Goal: Task Accomplishment & Management: Complete application form

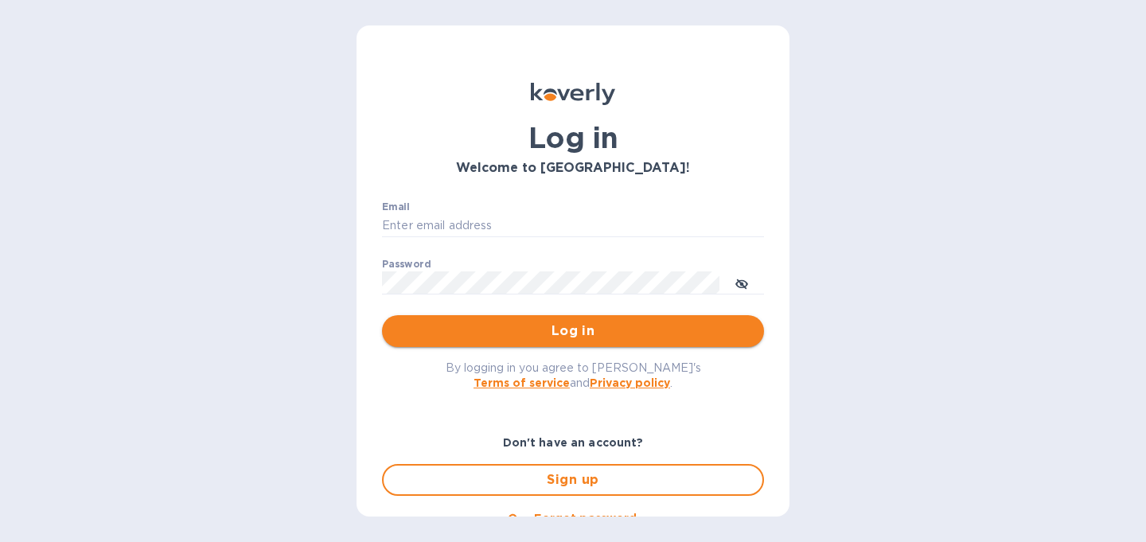
type input "christine@graceunderpressure.us"
click at [506, 334] on span "Log in" at bounding box center [573, 331] width 357 height 19
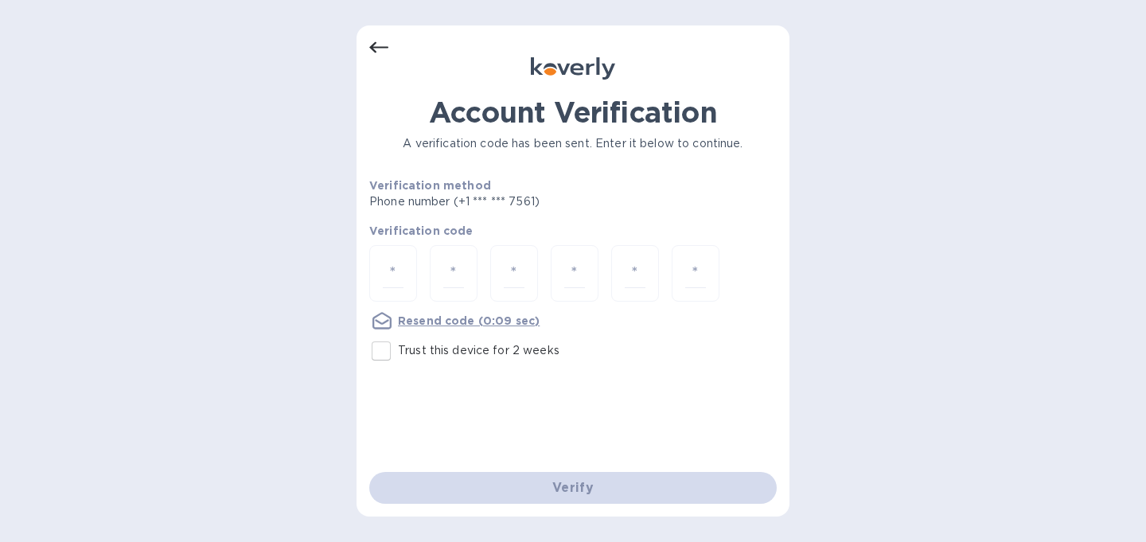
click at [379, 361] on input "Trust this device for 2 weeks" at bounding box center [381, 350] width 33 height 33
checkbox input "true"
click at [397, 269] on input "number" at bounding box center [393, 273] width 21 height 29
type input "5"
type input "1"
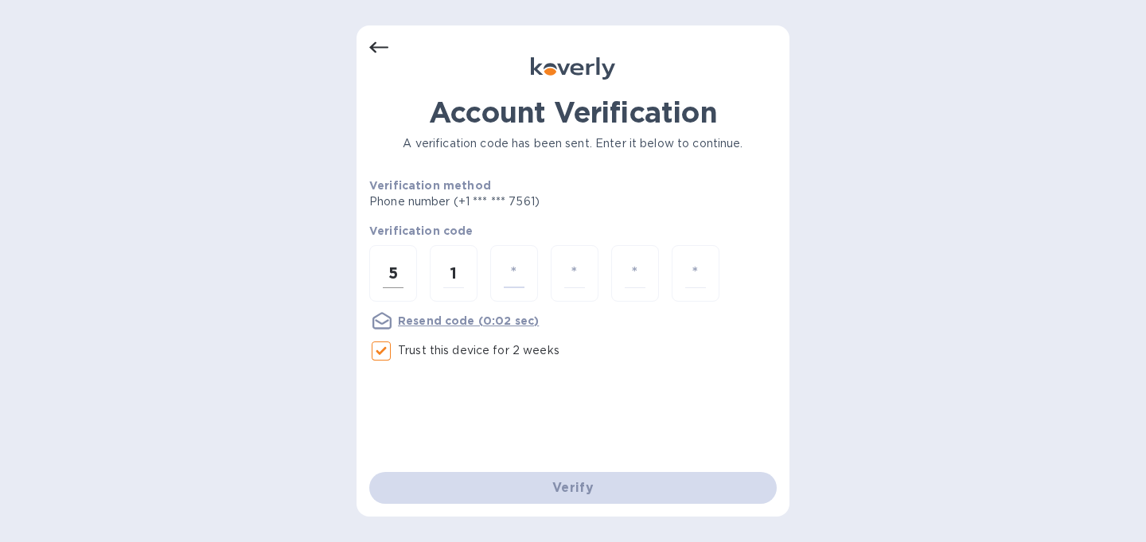
type input "0"
type input "7"
type input "5"
type input "6"
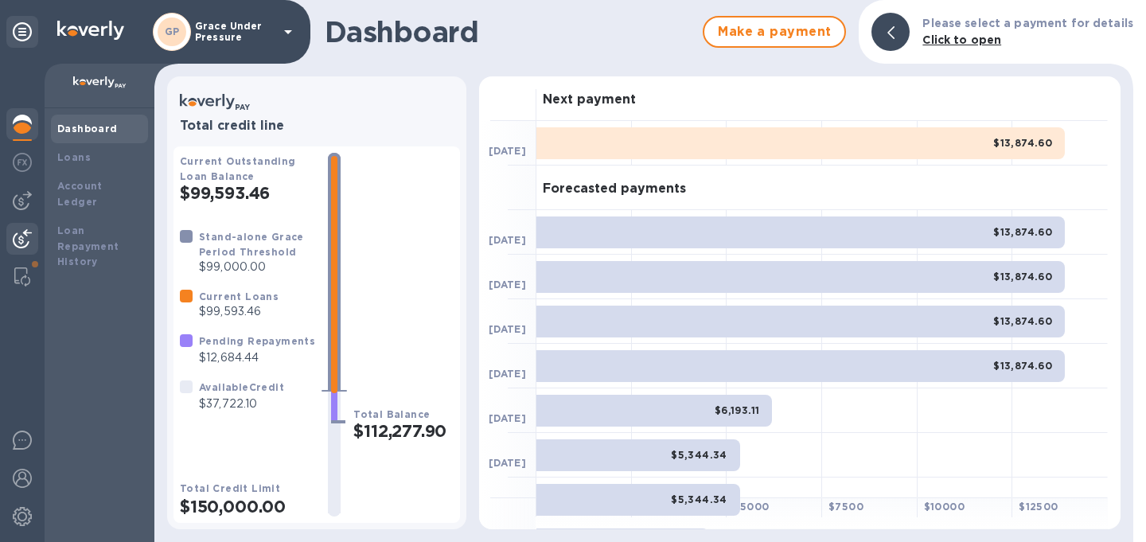
click at [17, 232] on img at bounding box center [22, 238] width 19 height 19
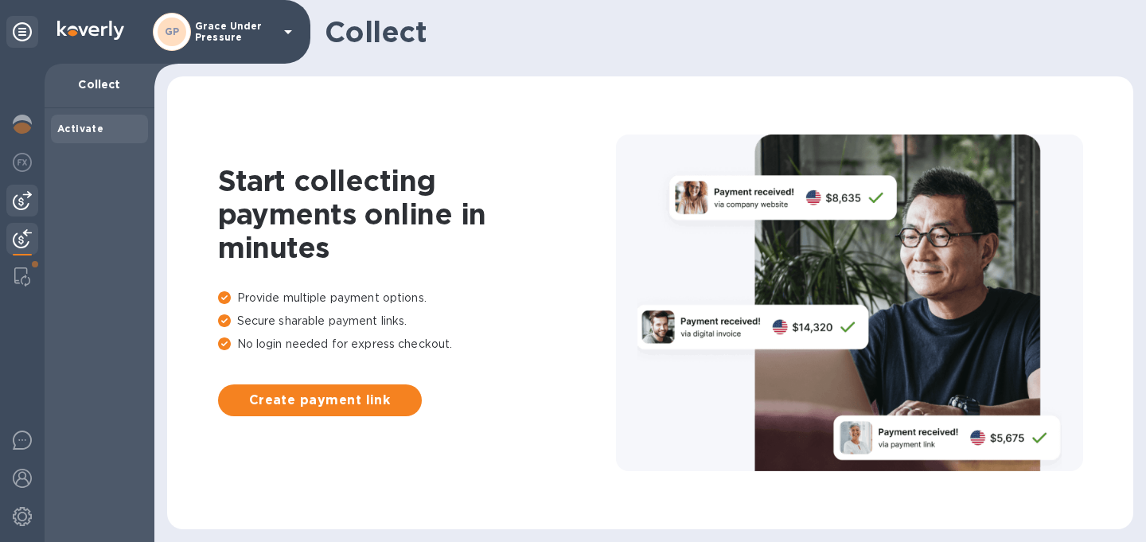
click at [22, 203] on img at bounding box center [22, 200] width 19 height 19
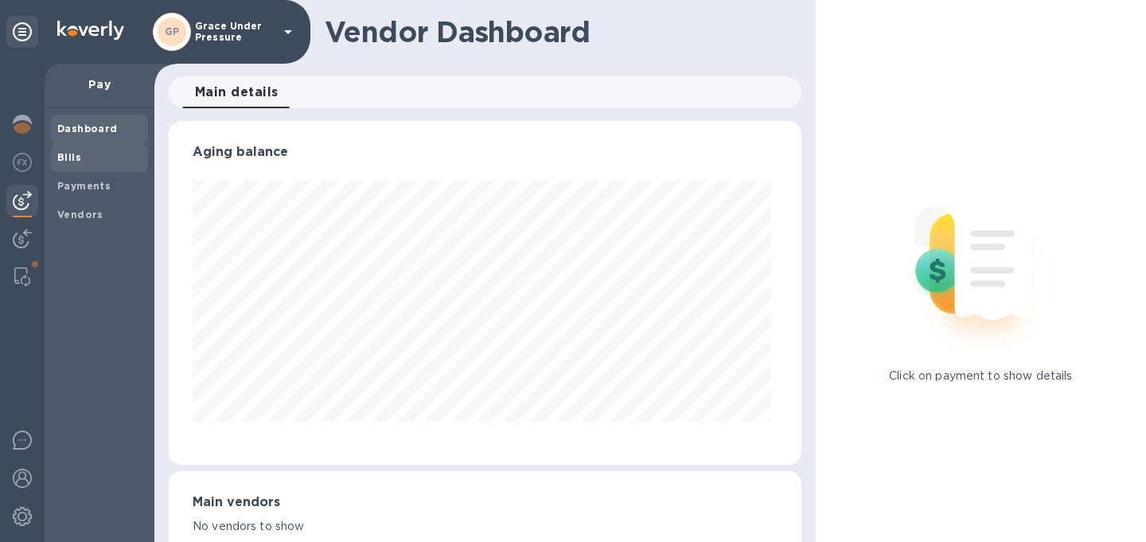
scroll to position [344, 626]
click at [72, 157] on b "Bills" at bounding box center [69, 157] width 24 height 12
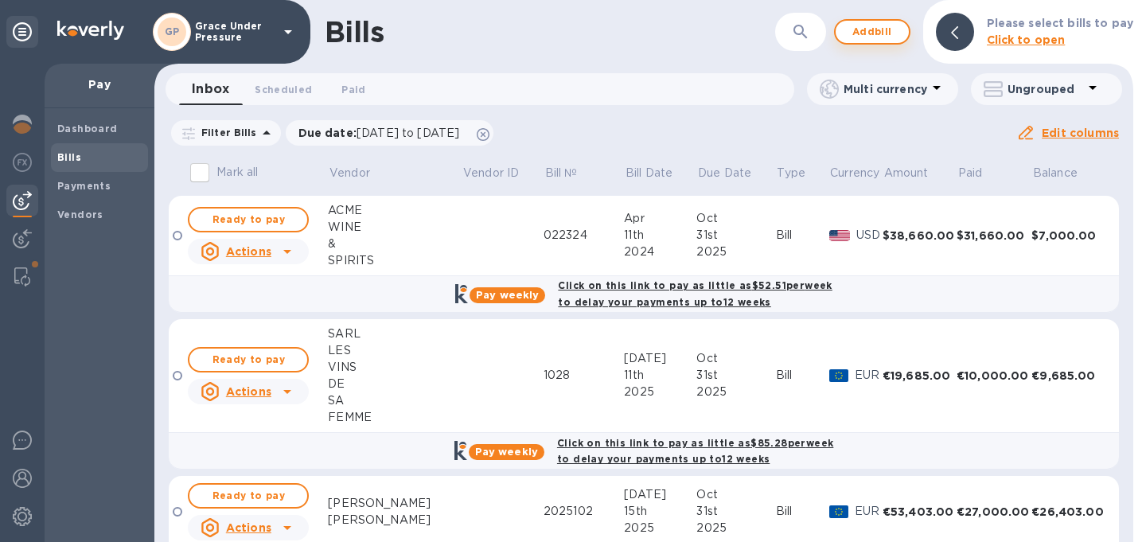
click at [863, 33] on span "Add bill" at bounding box center [873, 31] width 48 height 19
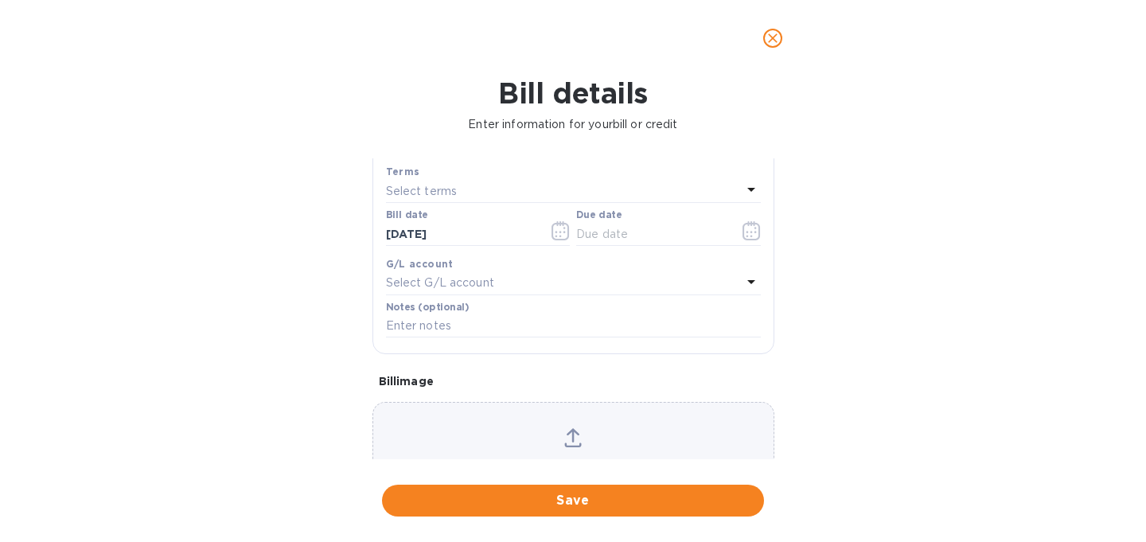
scroll to position [344, 0]
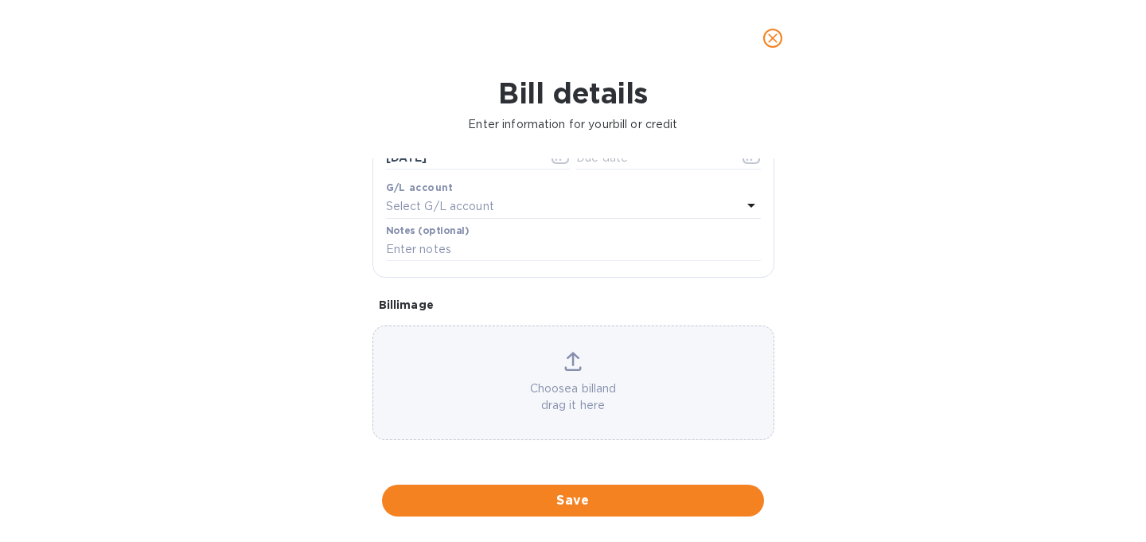
click at [623, 400] on p "Choose a bill and drag it here" at bounding box center [573, 396] width 400 height 33
click at [571, 353] on icon at bounding box center [573, 359] width 13 height 14
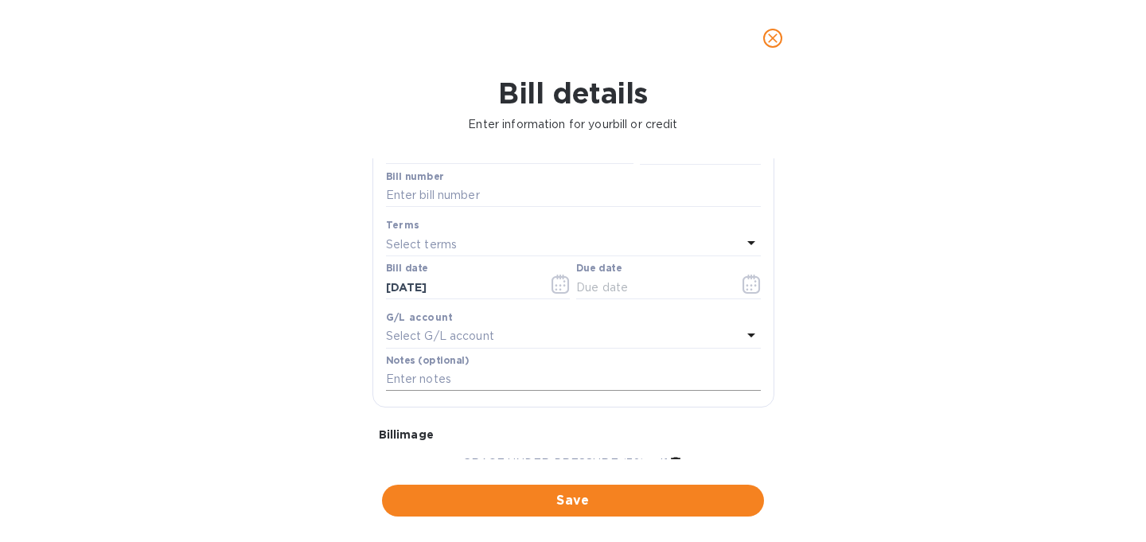
scroll to position [163, 0]
click at [746, 296] on icon "button" at bounding box center [752, 286] width 18 height 19
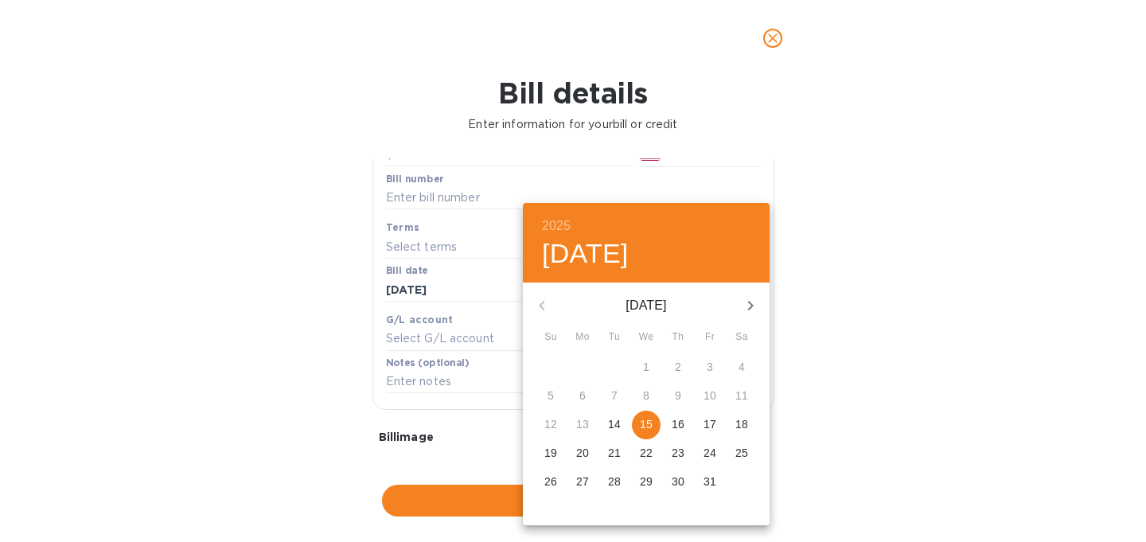
click at [708, 486] on p "31" at bounding box center [710, 482] width 13 height 16
type input "[DATE]"
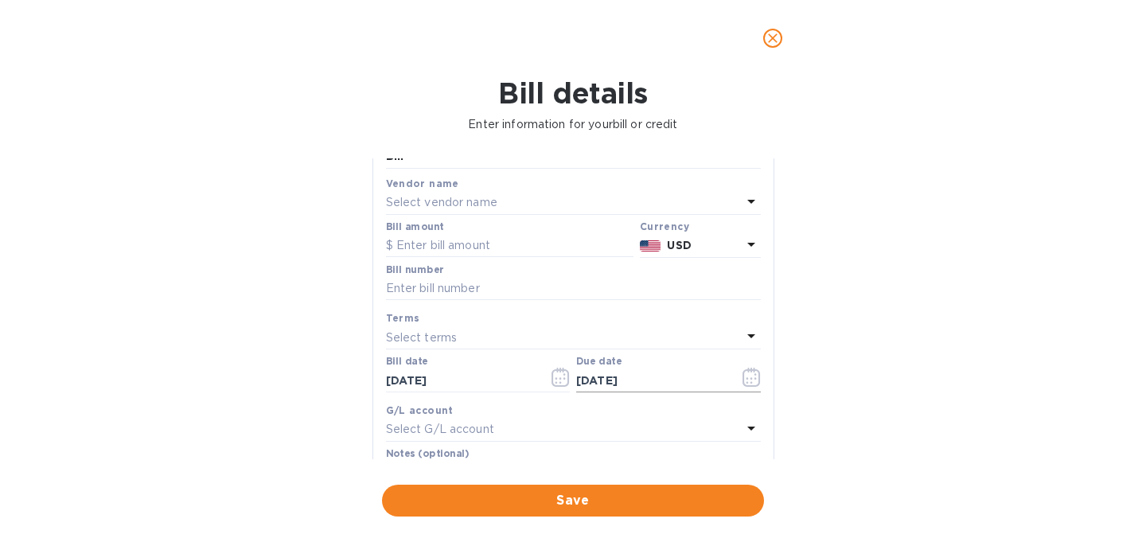
scroll to position [60, 0]
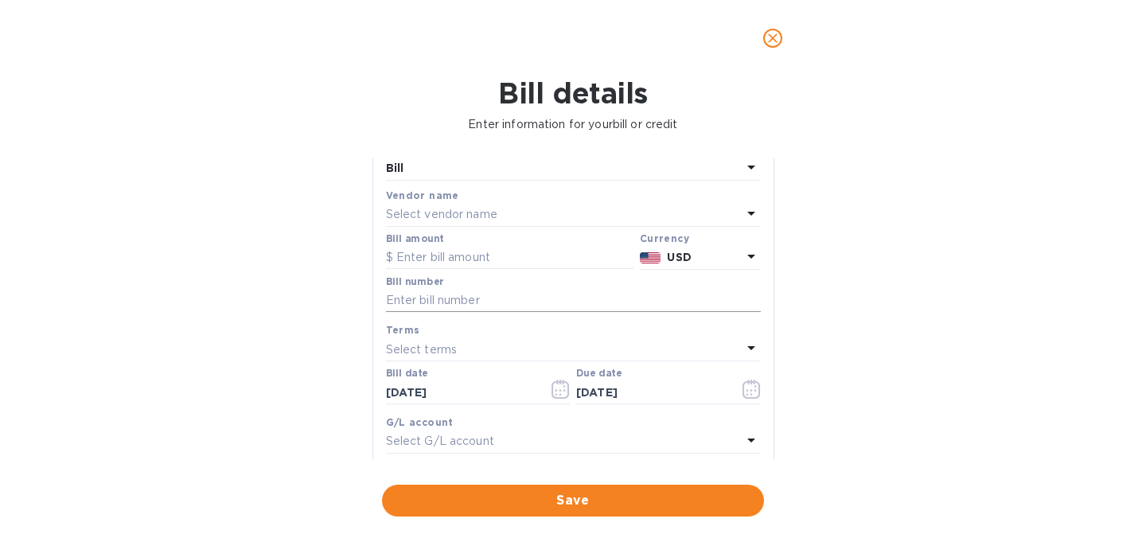
click at [529, 313] on input "text" at bounding box center [573, 301] width 375 height 24
type input "100125"
click at [523, 226] on div "Select vendor name" at bounding box center [564, 215] width 356 height 22
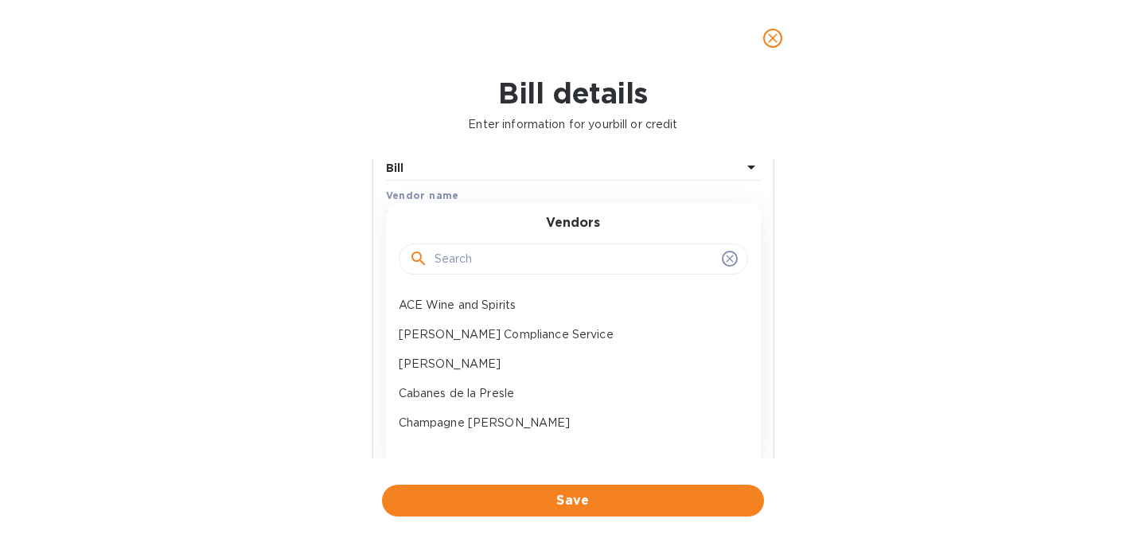
click at [509, 271] on input "text" at bounding box center [575, 260] width 281 height 24
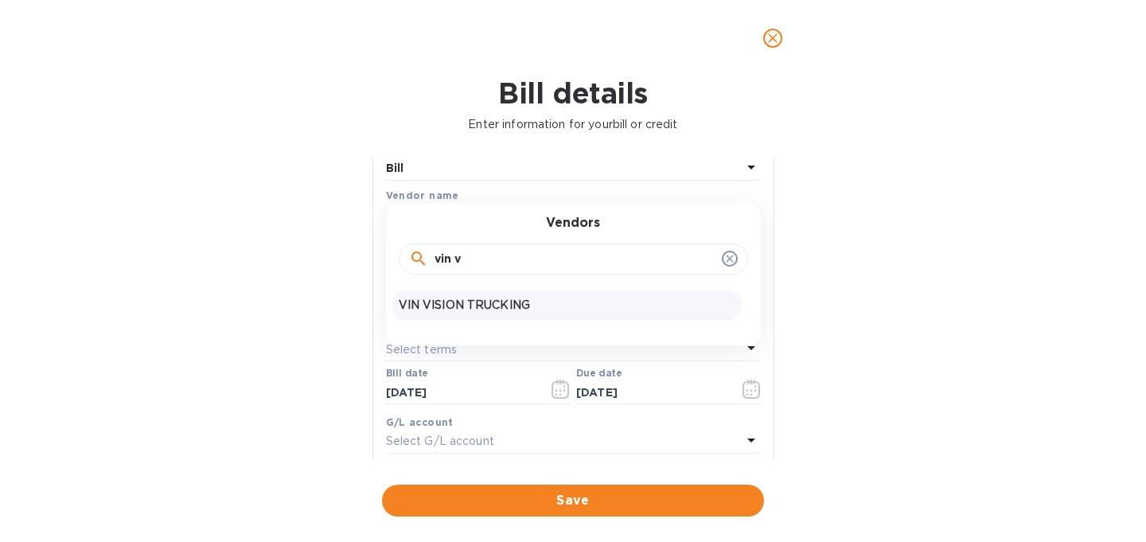
type input "vin v"
click at [513, 314] on p "VIN VISION TRUCKING" at bounding box center [567, 305] width 337 height 17
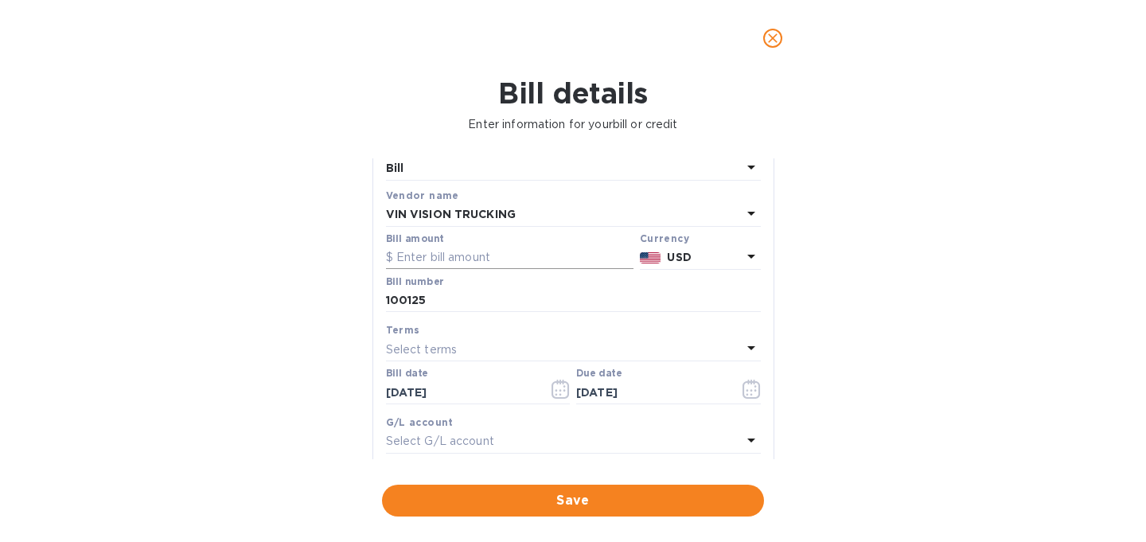
click at [494, 270] on input "text" at bounding box center [510, 258] width 248 height 24
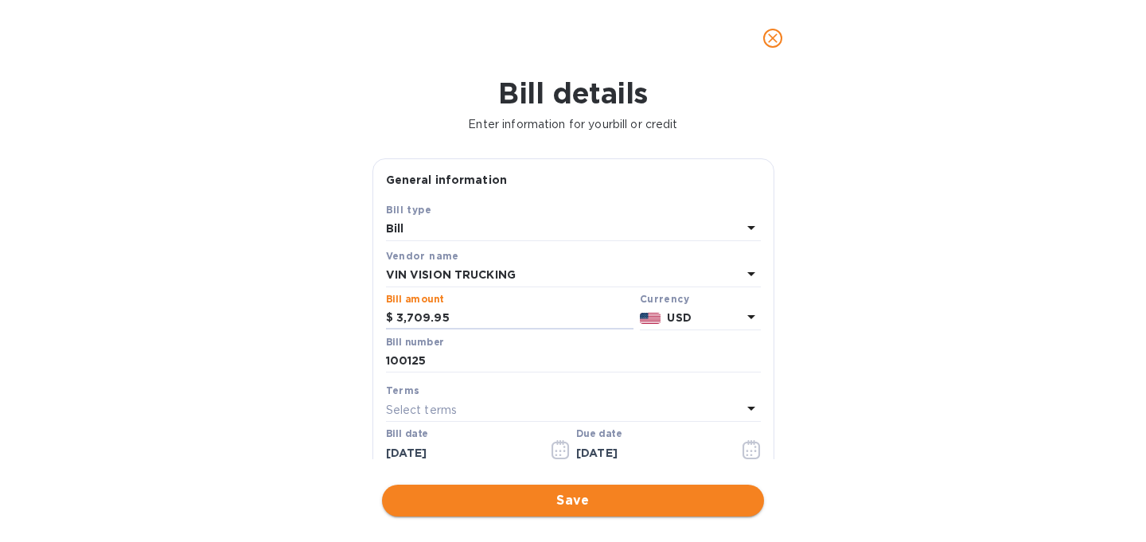
type input "3,709.95"
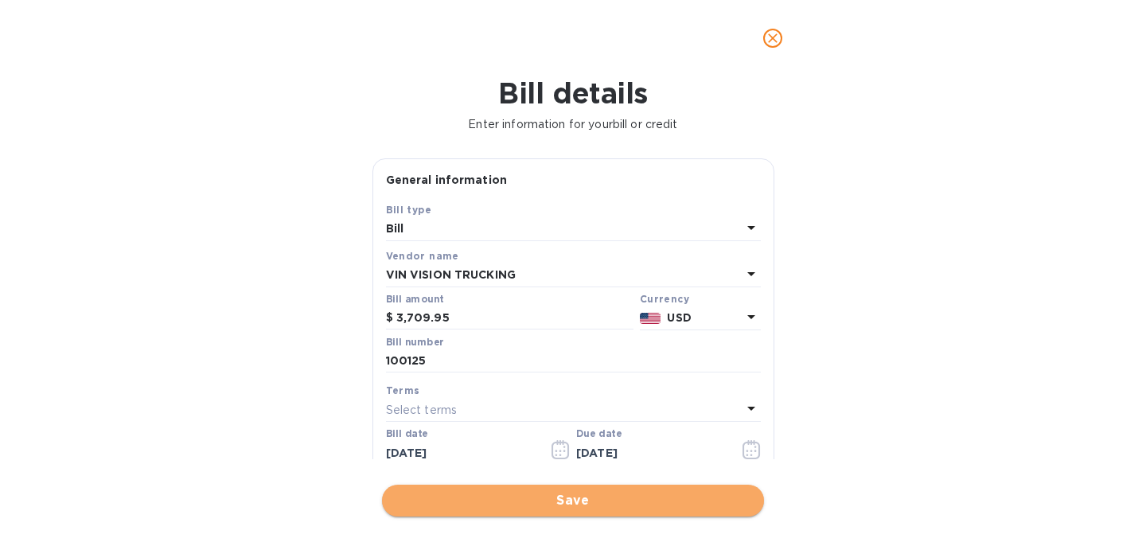
click at [560, 499] on span "Save" at bounding box center [573, 500] width 357 height 19
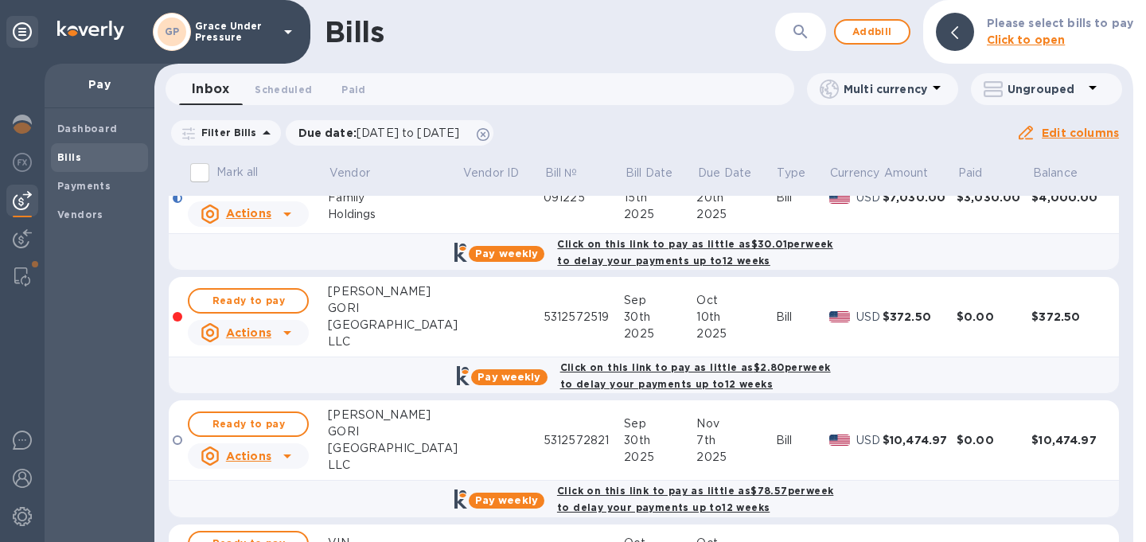
scroll to position [888, 0]
click at [273, 310] on span "Ready to pay" at bounding box center [248, 300] width 92 height 19
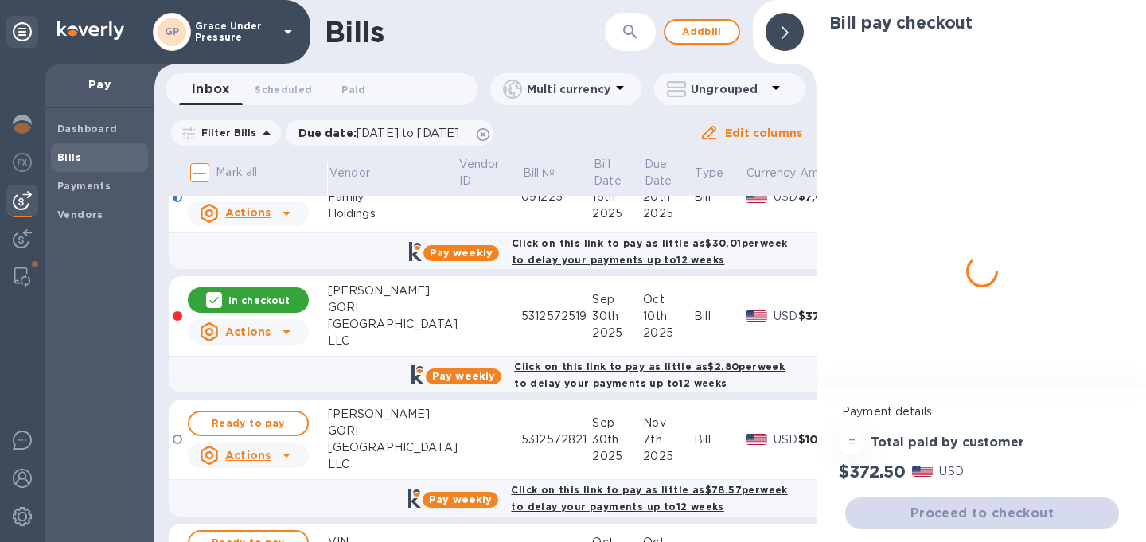
scroll to position [897, 0]
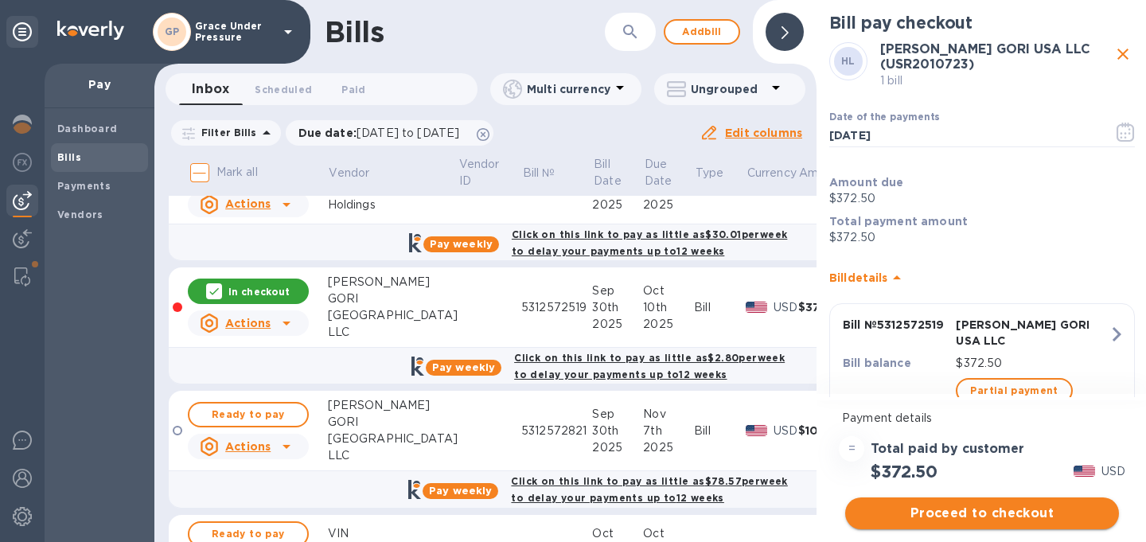
click at [958, 513] on span "Proceed to checkout" at bounding box center [982, 513] width 248 height 19
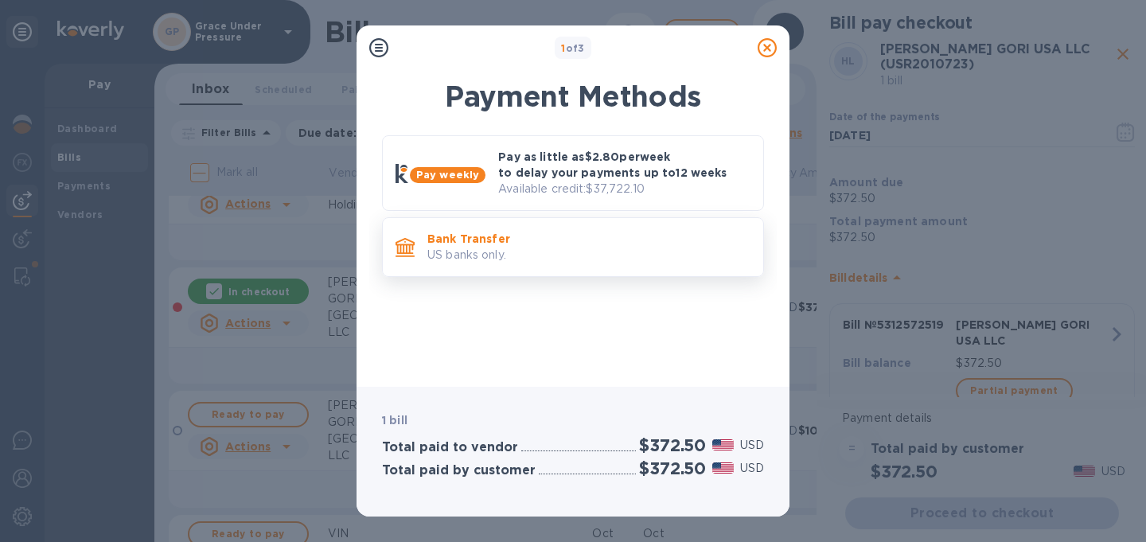
click at [644, 263] on p "US banks only." at bounding box center [588, 255] width 323 height 17
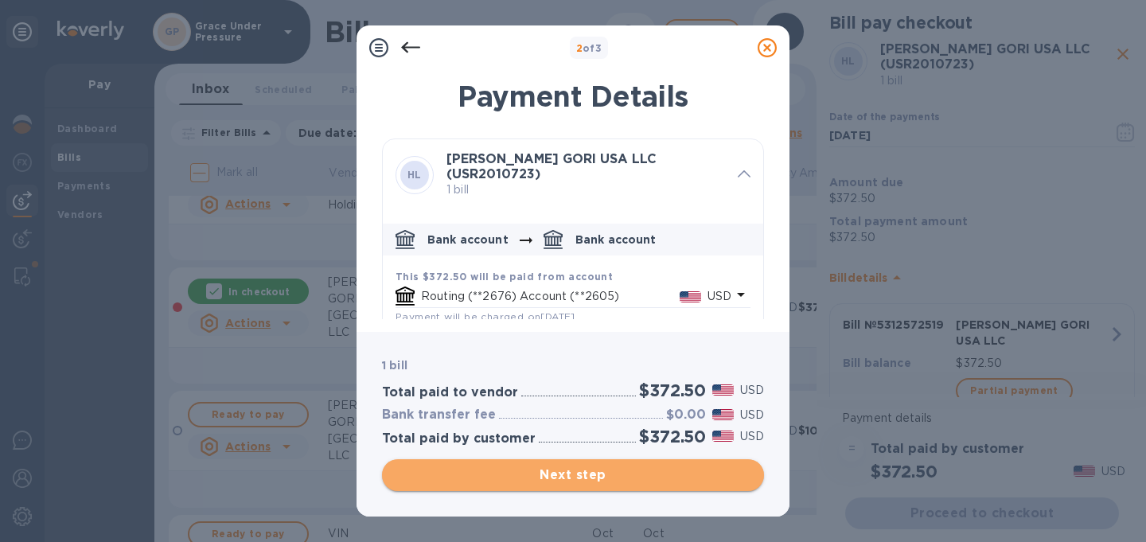
click at [608, 478] on span "Next step" at bounding box center [573, 475] width 357 height 19
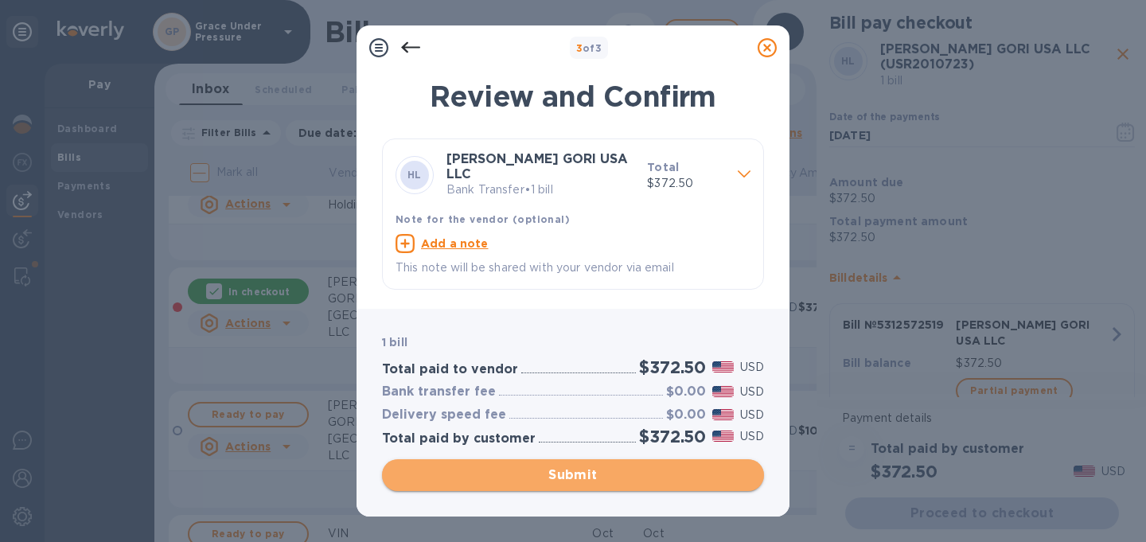
click at [608, 476] on span "Submit" at bounding box center [573, 475] width 357 height 19
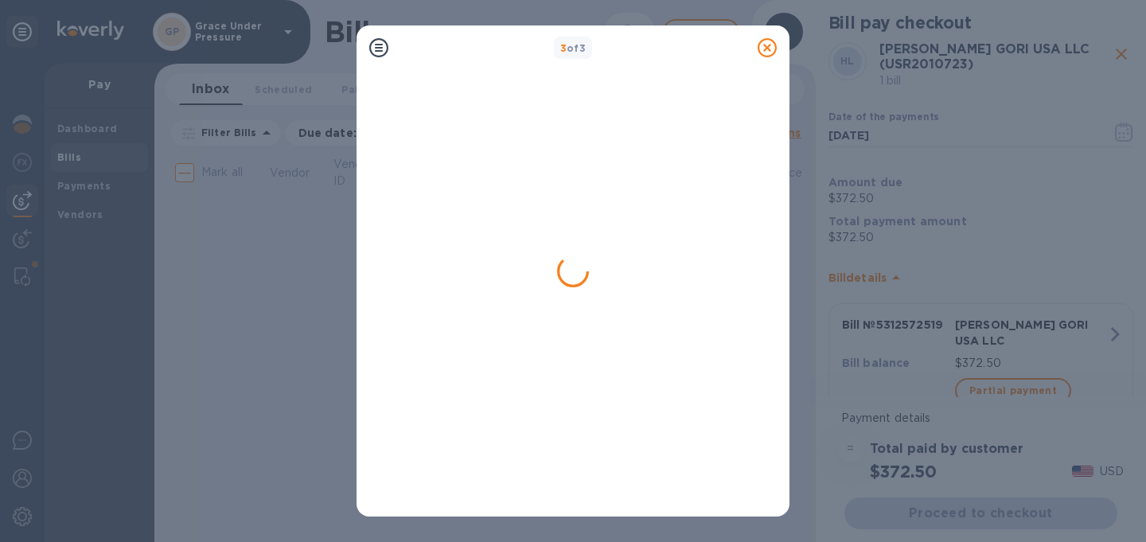
scroll to position [0, 0]
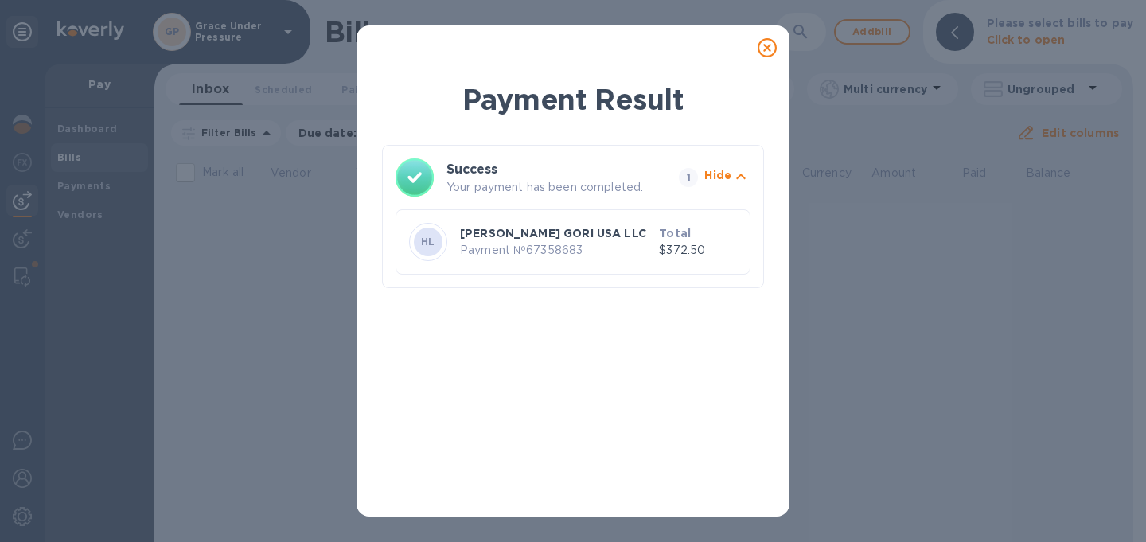
click at [761, 49] on icon at bounding box center [767, 47] width 19 height 19
